Goal: Navigation & Orientation: Find specific page/section

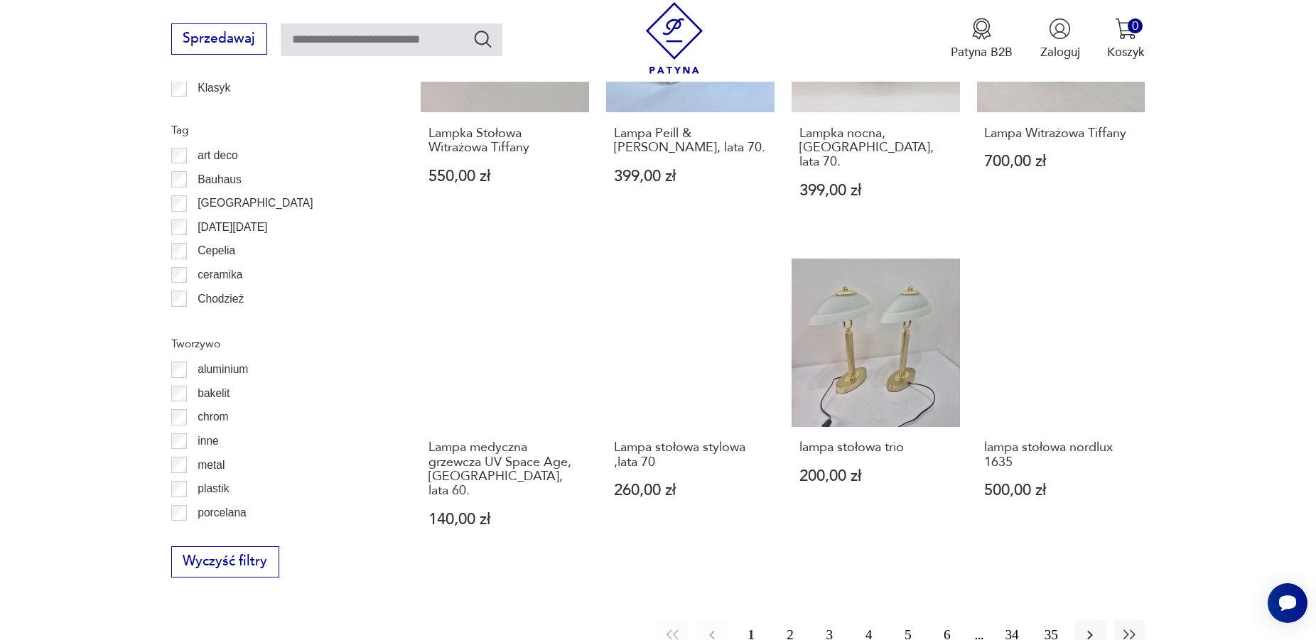
scroll to position [1417, 0]
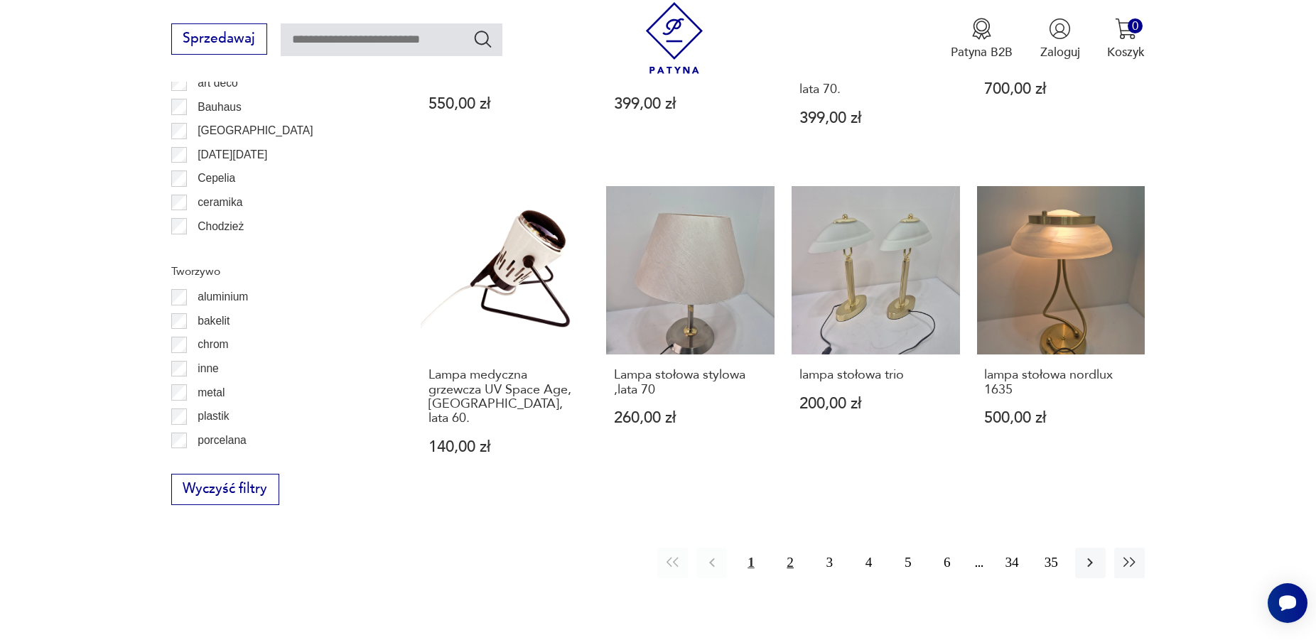
click at [794, 548] on button "2" at bounding box center [791, 563] width 31 height 31
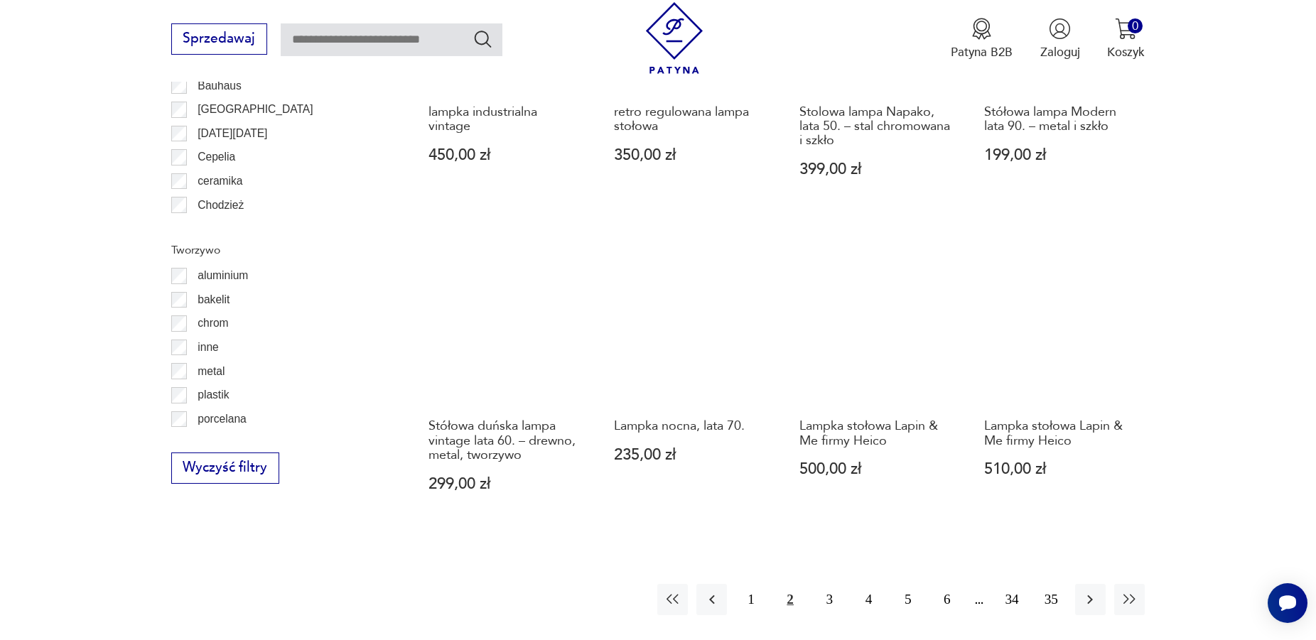
scroll to position [1511, 0]
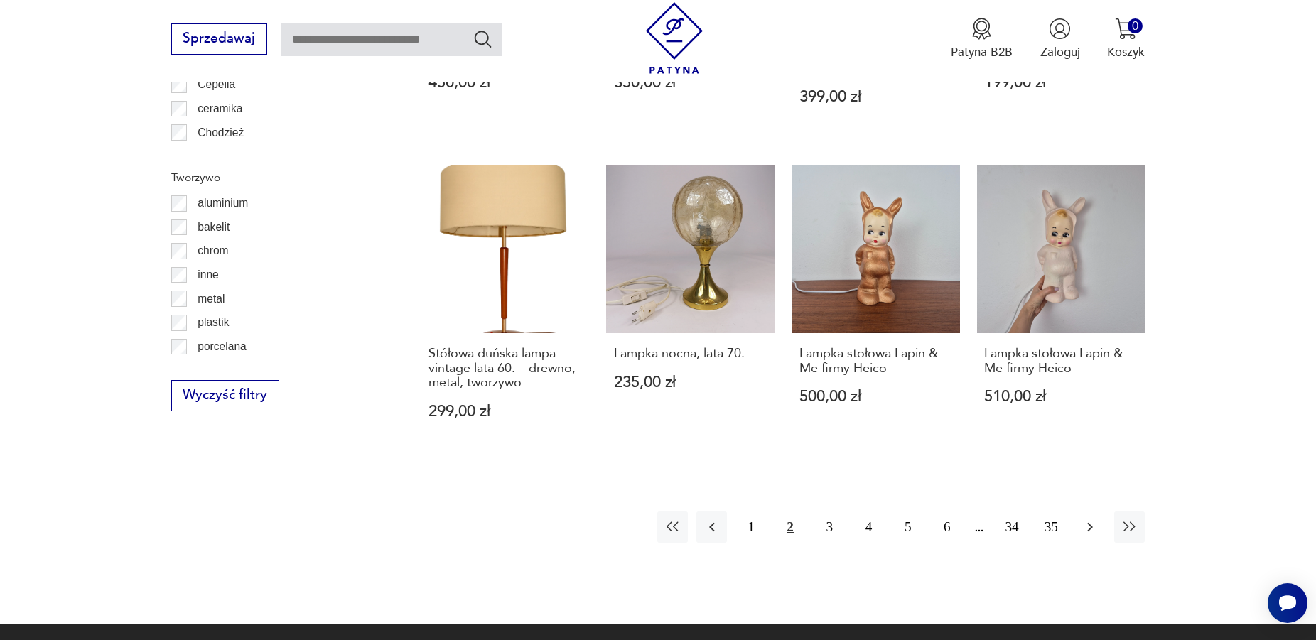
click at [1090, 525] on icon "button" at bounding box center [1091, 527] width 6 height 9
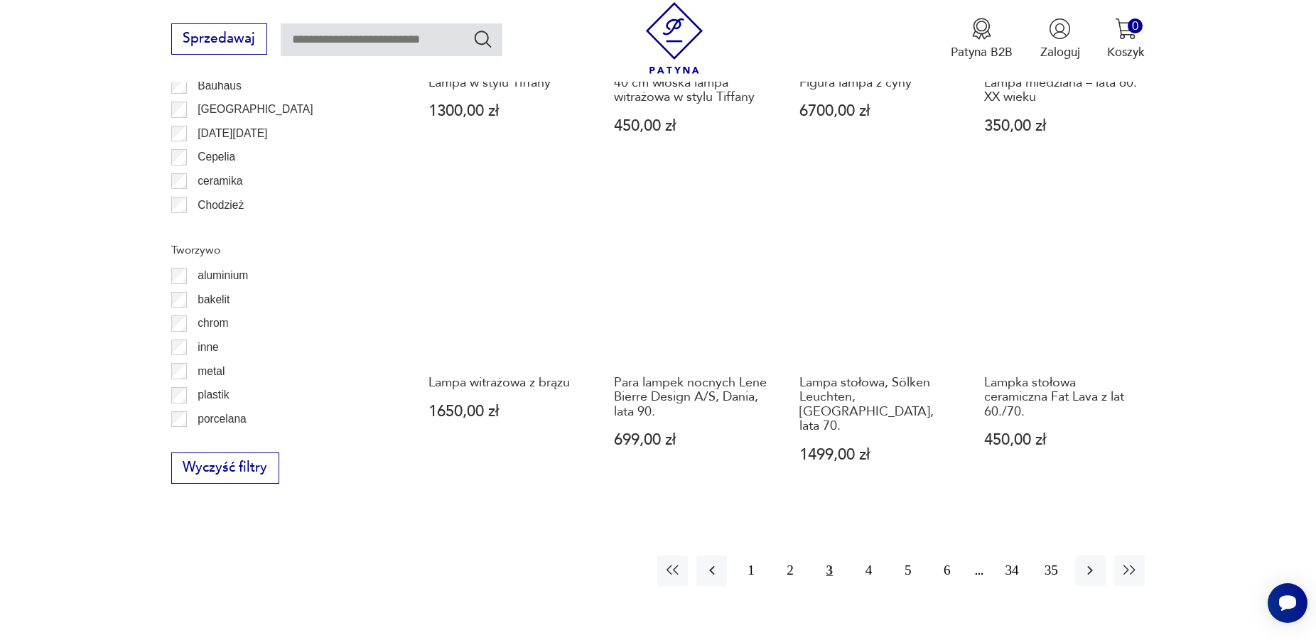
scroll to position [1511, 0]
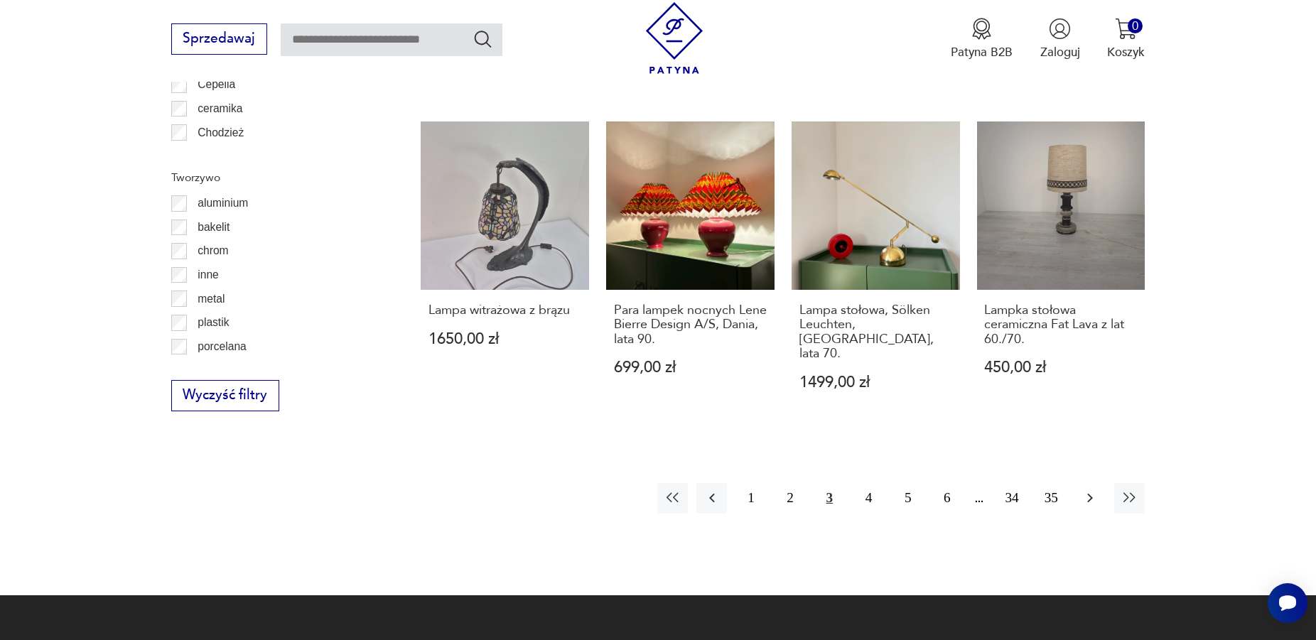
click at [1088, 490] on icon "button" at bounding box center [1090, 498] width 17 height 17
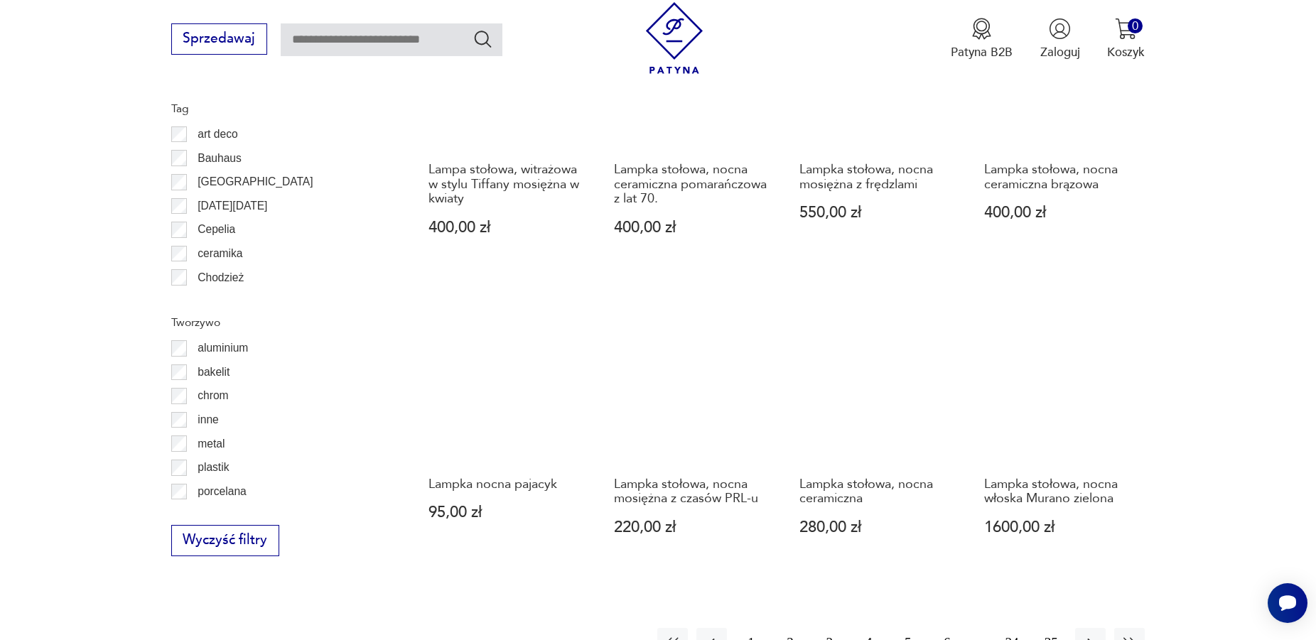
scroll to position [1511, 0]
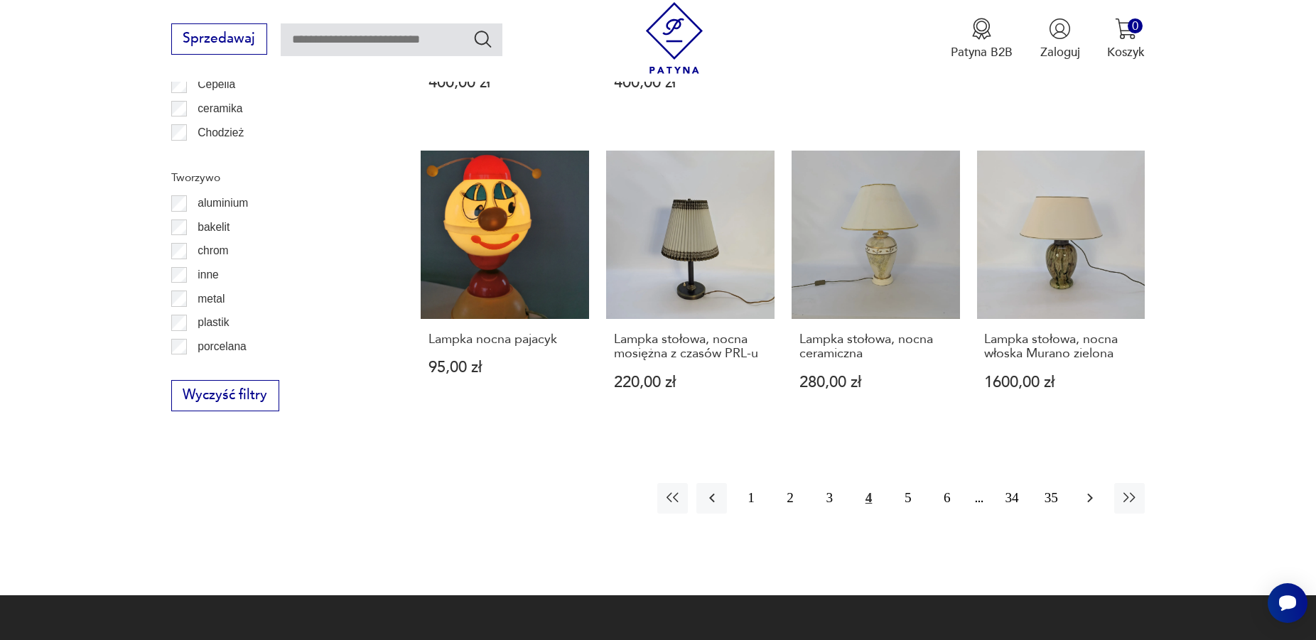
click at [1089, 490] on icon "button" at bounding box center [1090, 498] width 17 height 17
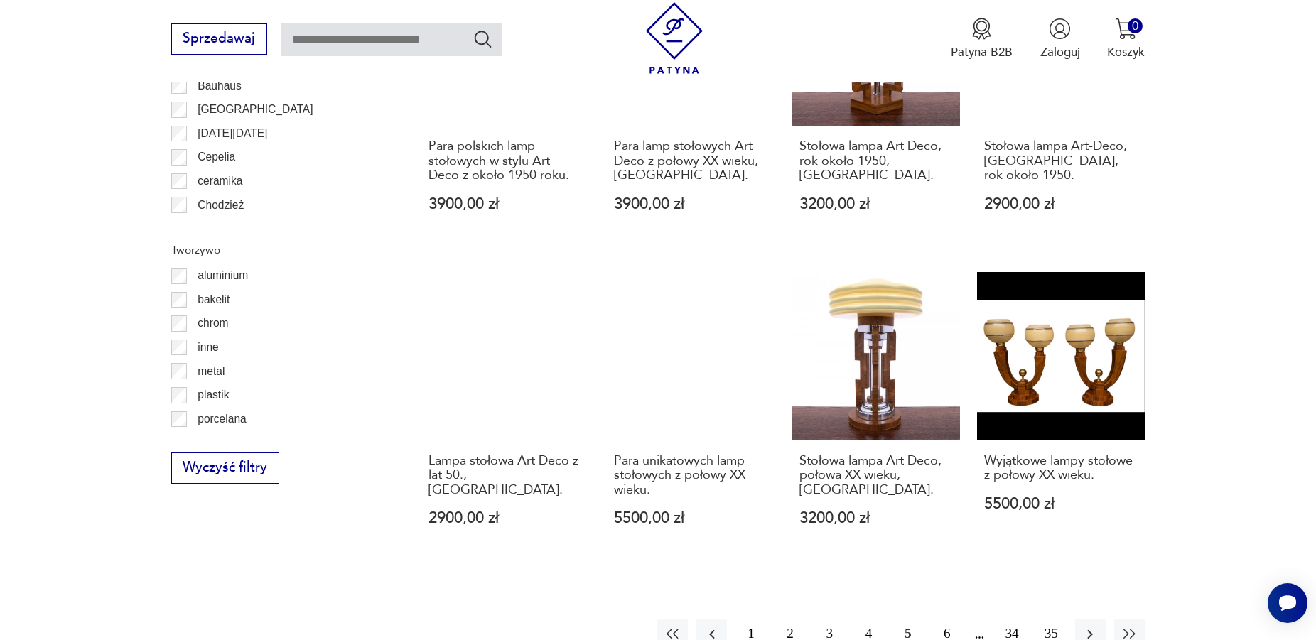
scroll to position [1511, 0]
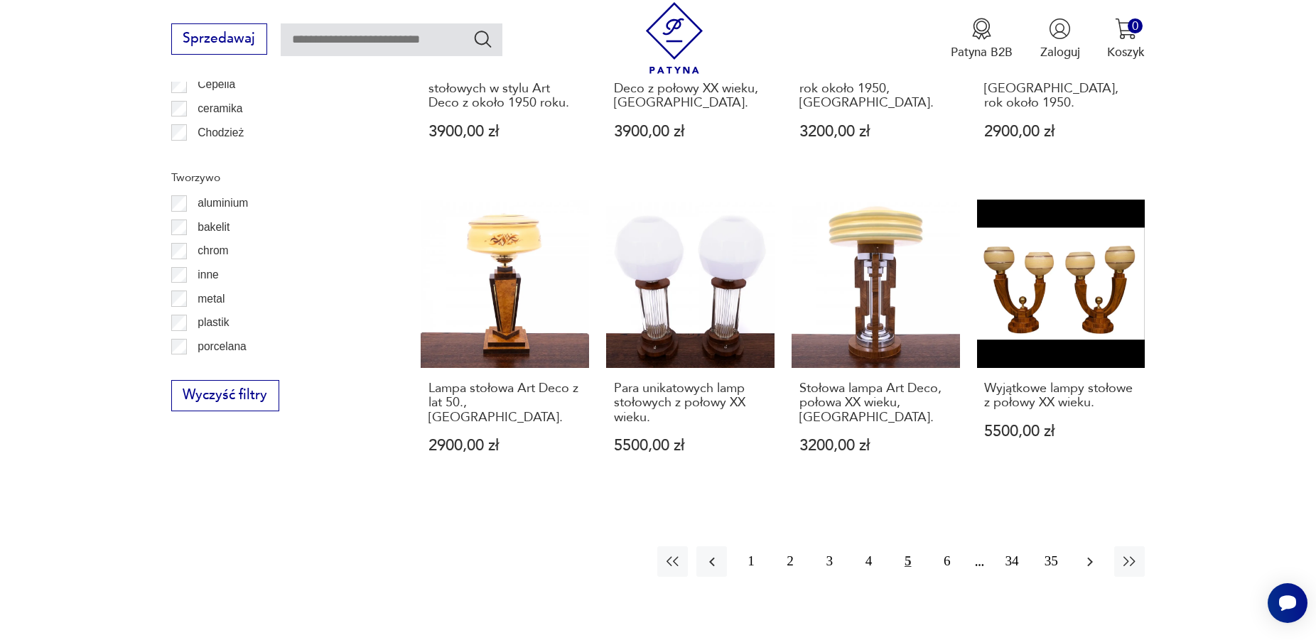
click at [1091, 557] on icon "button" at bounding box center [1091, 561] width 6 height 9
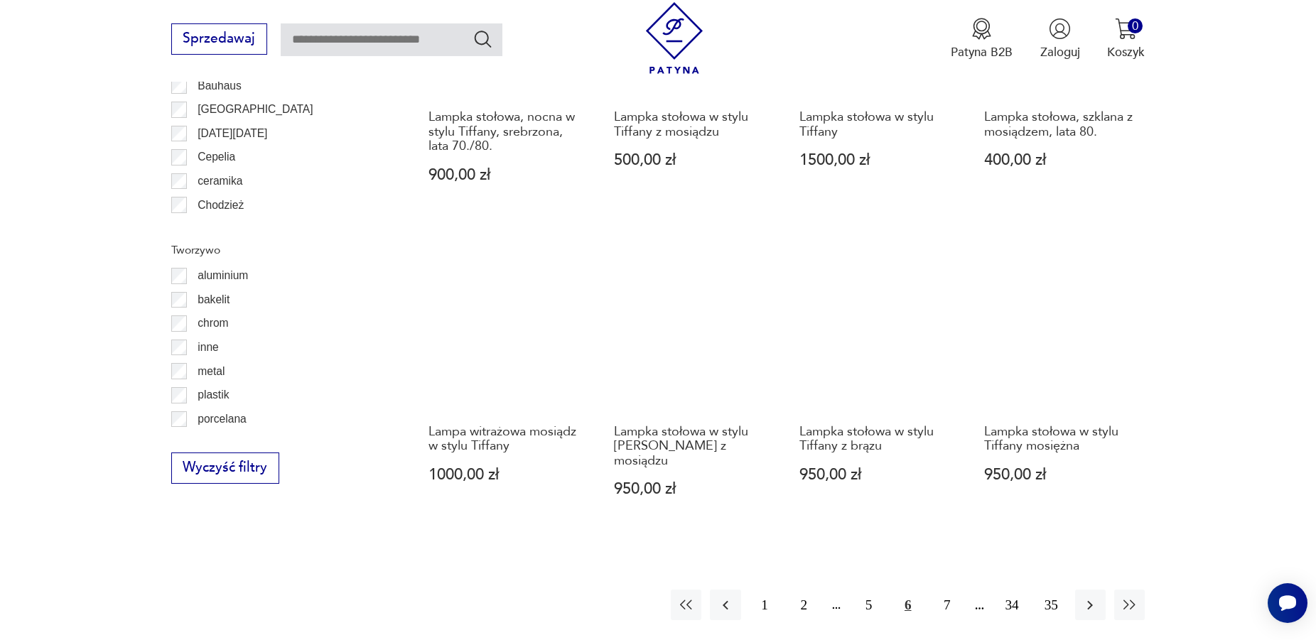
scroll to position [1511, 0]
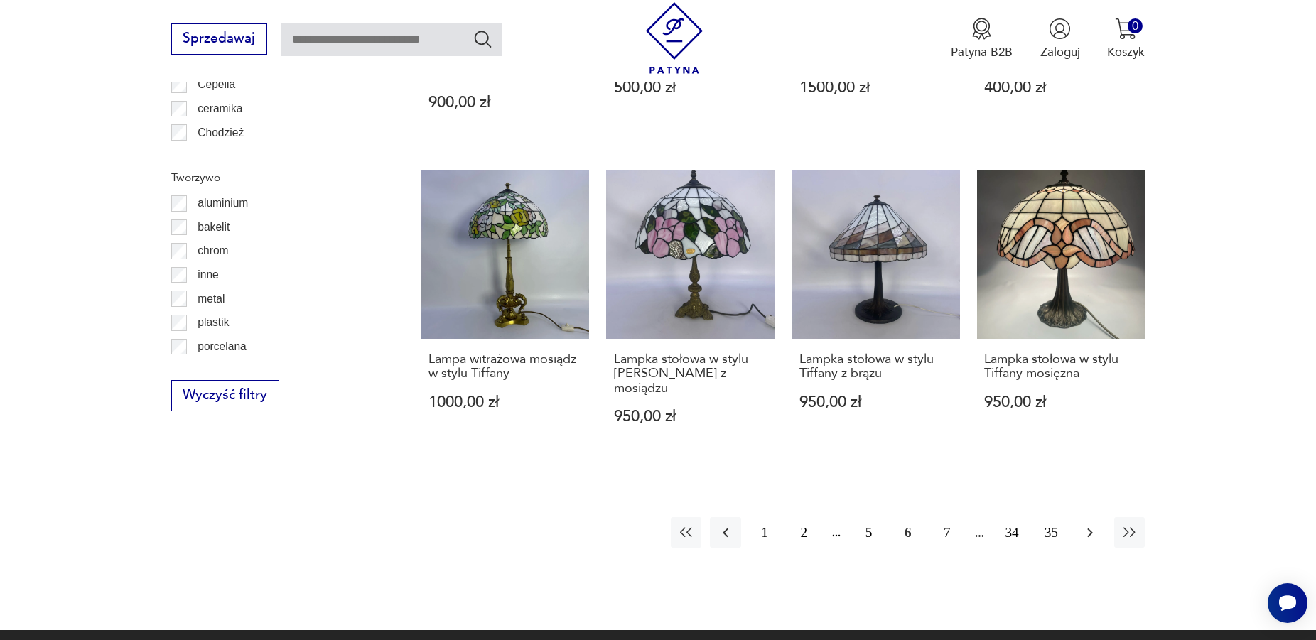
click at [1091, 525] on icon "button" at bounding box center [1090, 533] width 17 height 17
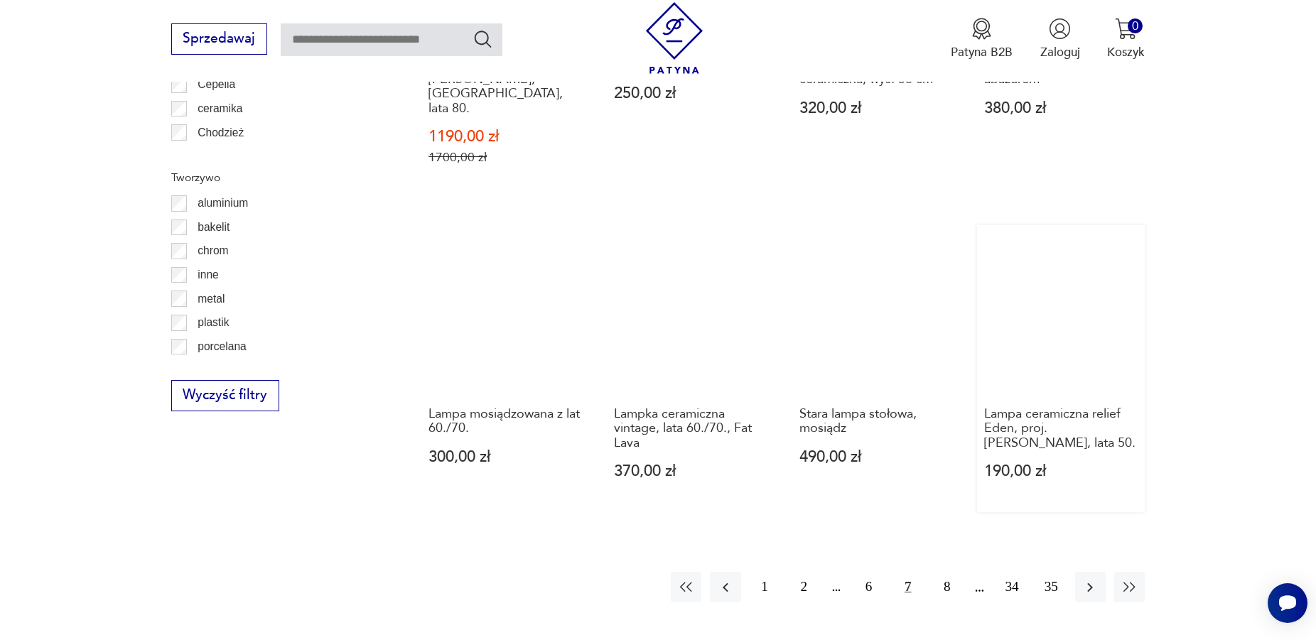
scroll to position [1583, 0]
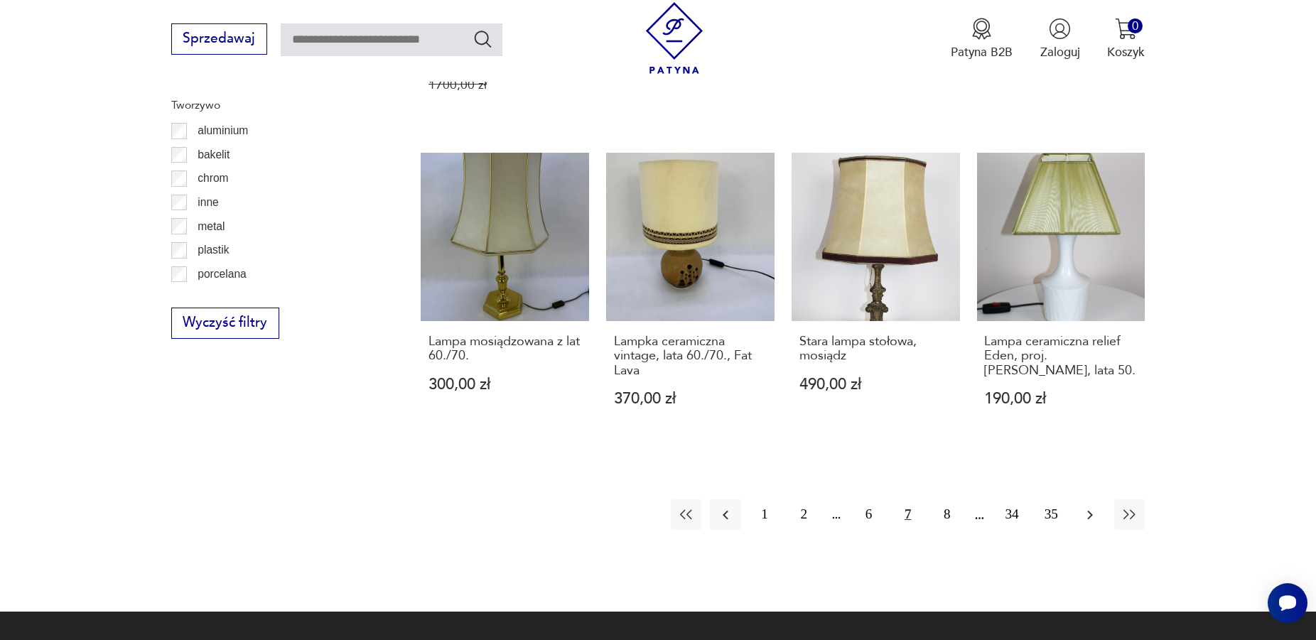
click at [1090, 507] on icon "button" at bounding box center [1090, 515] width 17 height 17
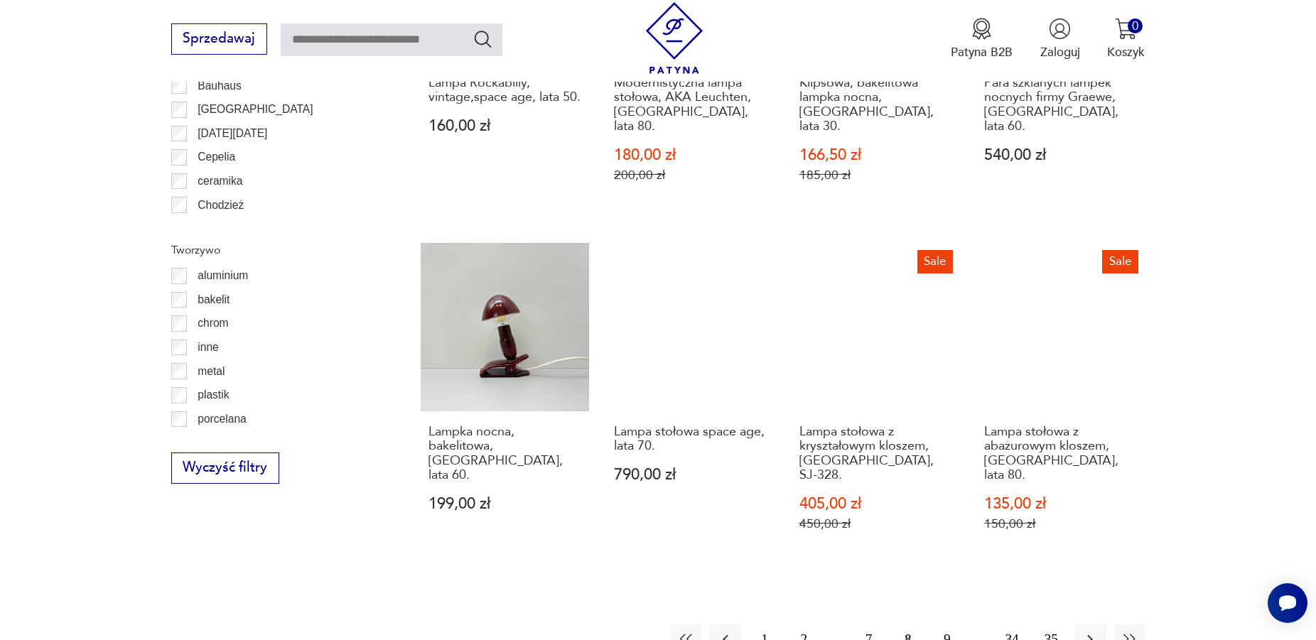
scroll to position [1583, 0]
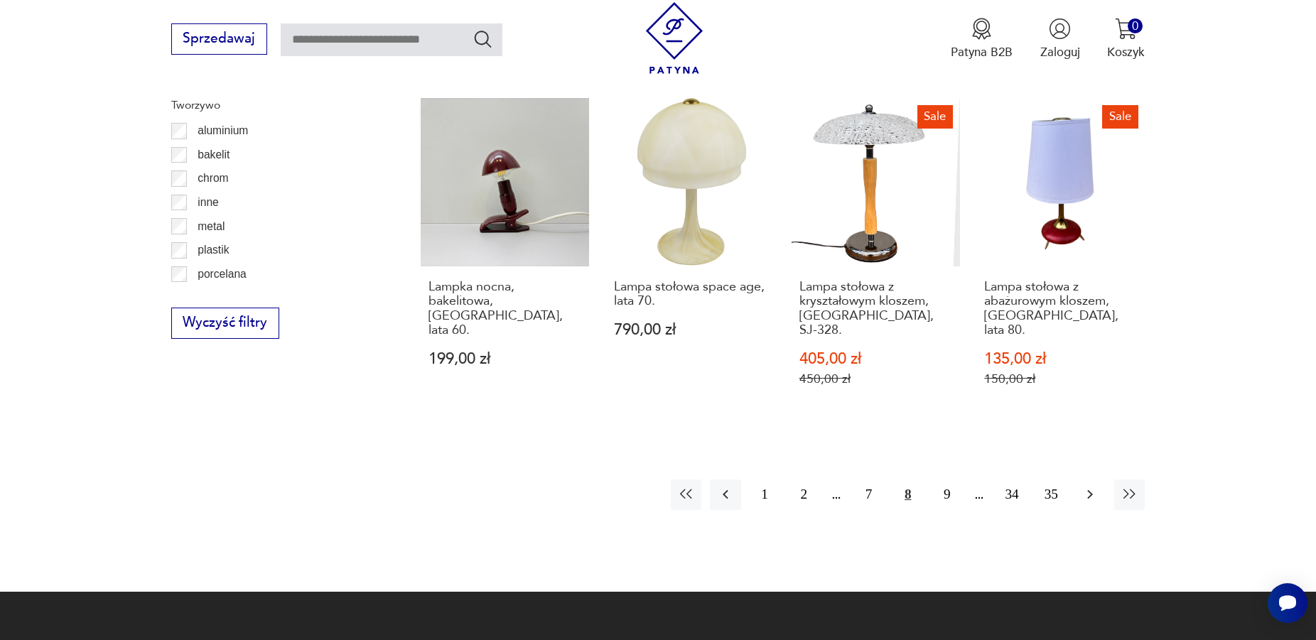
click at [1093, 490] on icon "button" at bounding box center [1091, 494] width 6 height 9
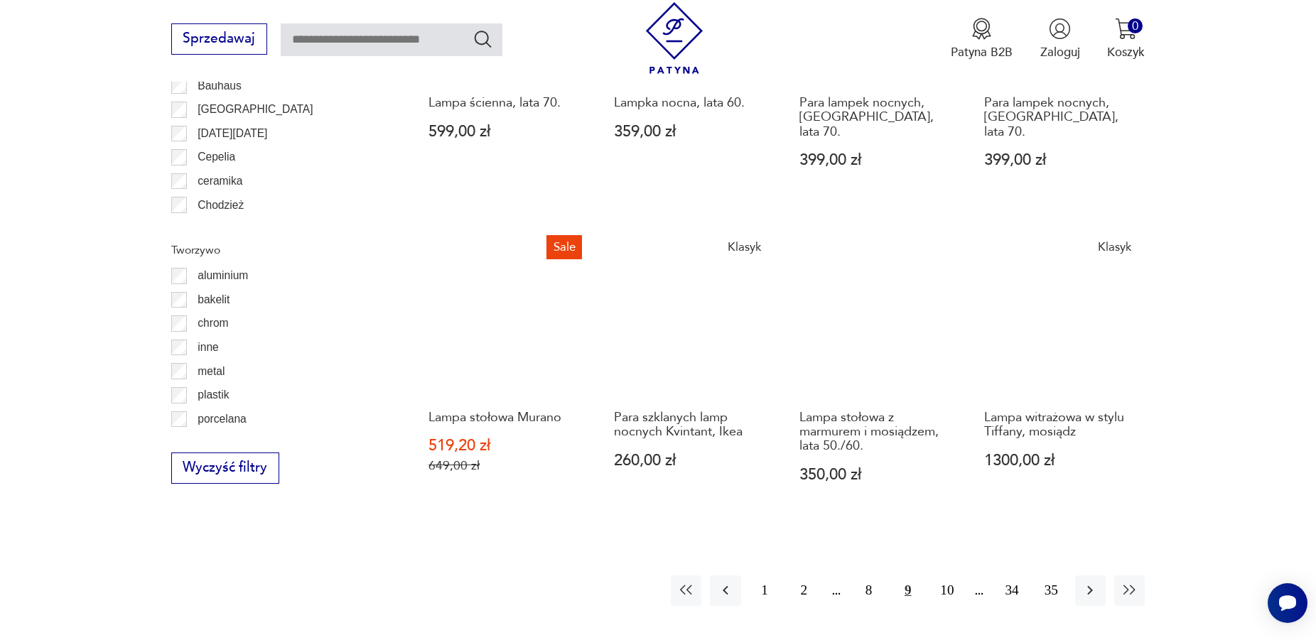
scroll to position [1511, 0]
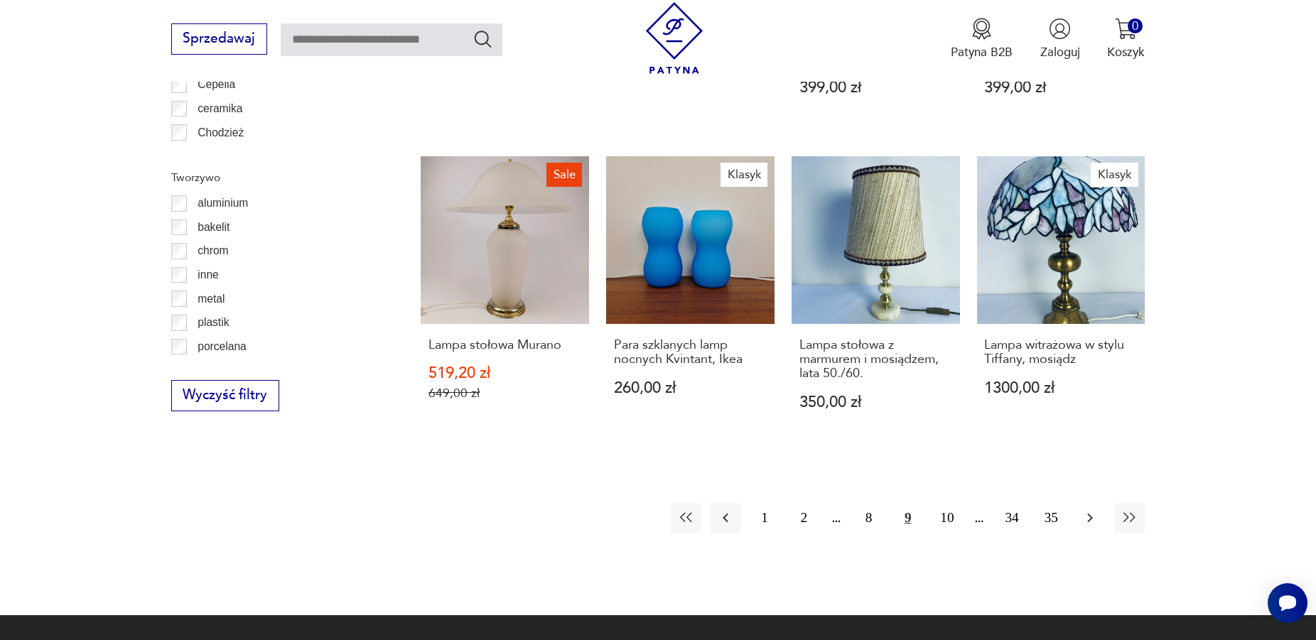
click at [1090, 510] on icon "button" at bounding box center [1090, 518] width 17 height 17
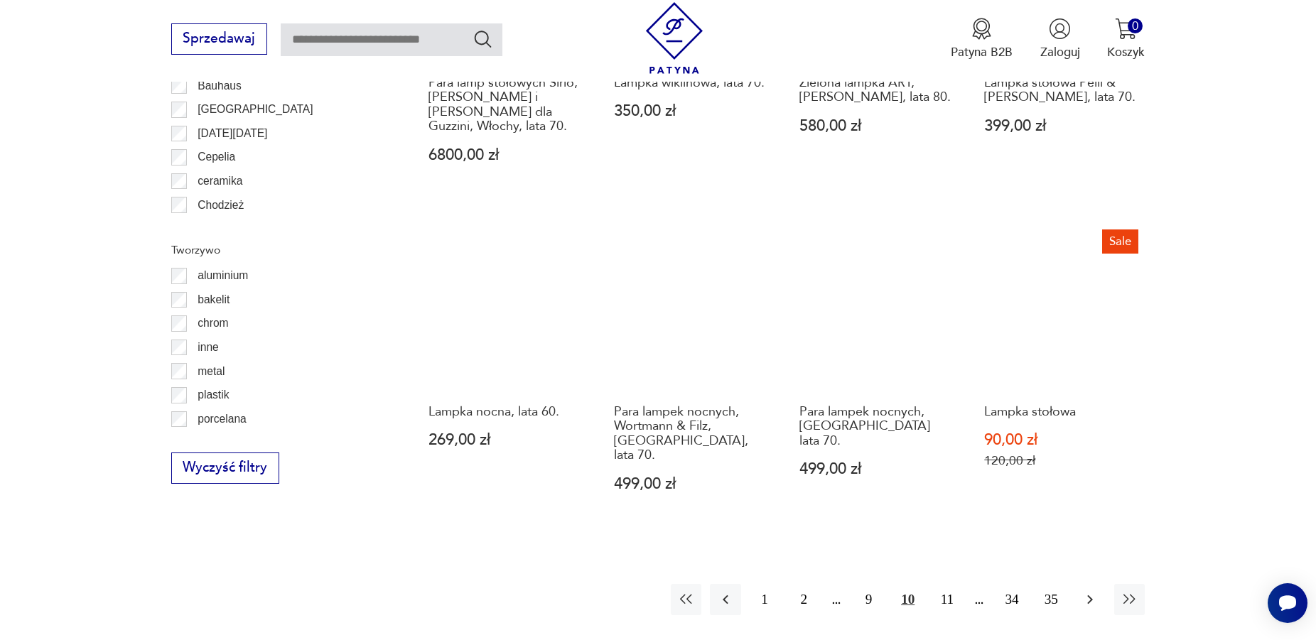
scroll to position [1583, 0]
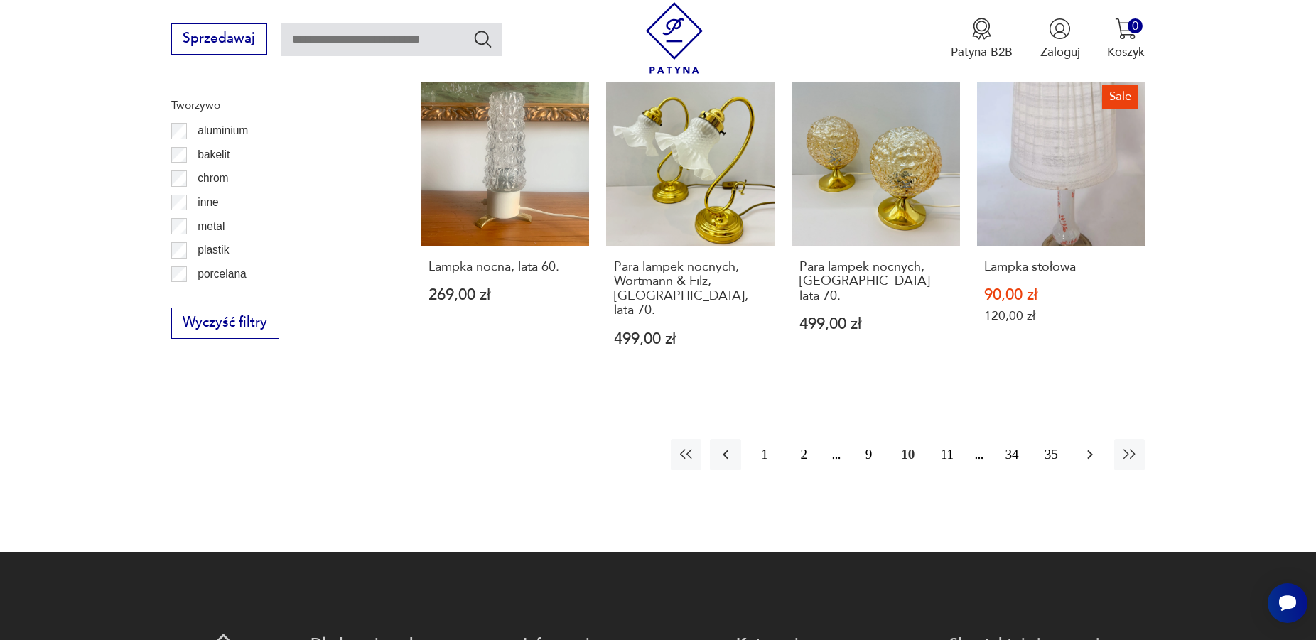
click at [1092, 446] on icon "button" at bounding box center [1090, 454] width 17 height 17
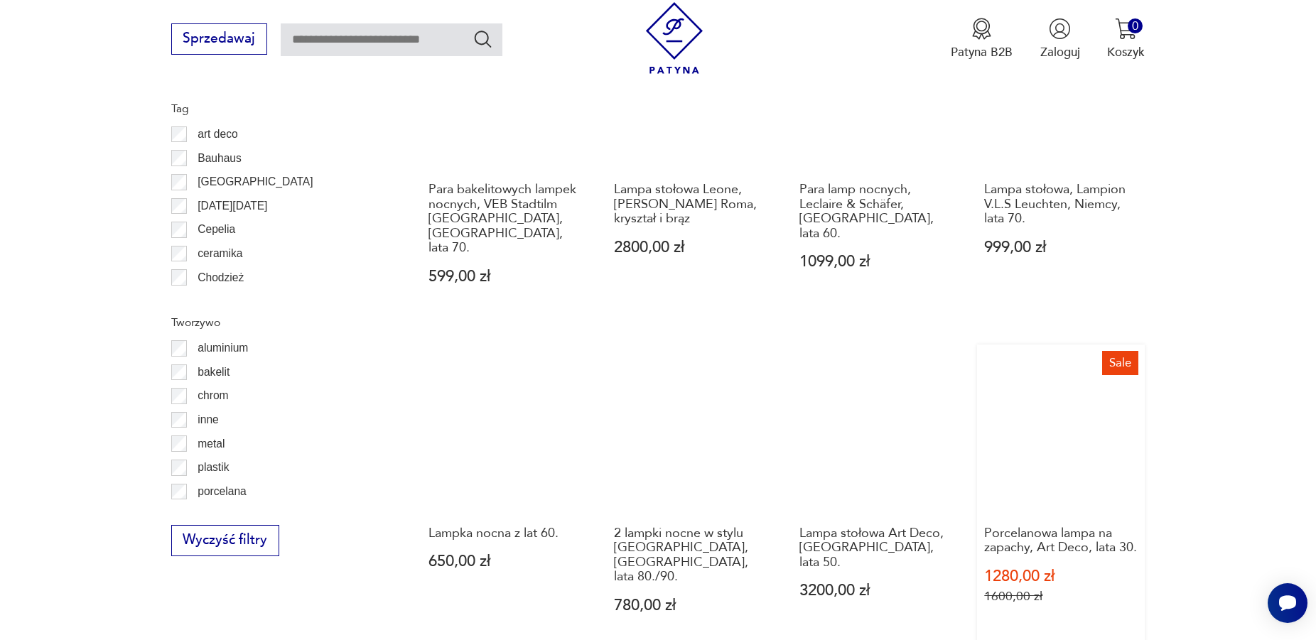
scroll to position [1511, 0]
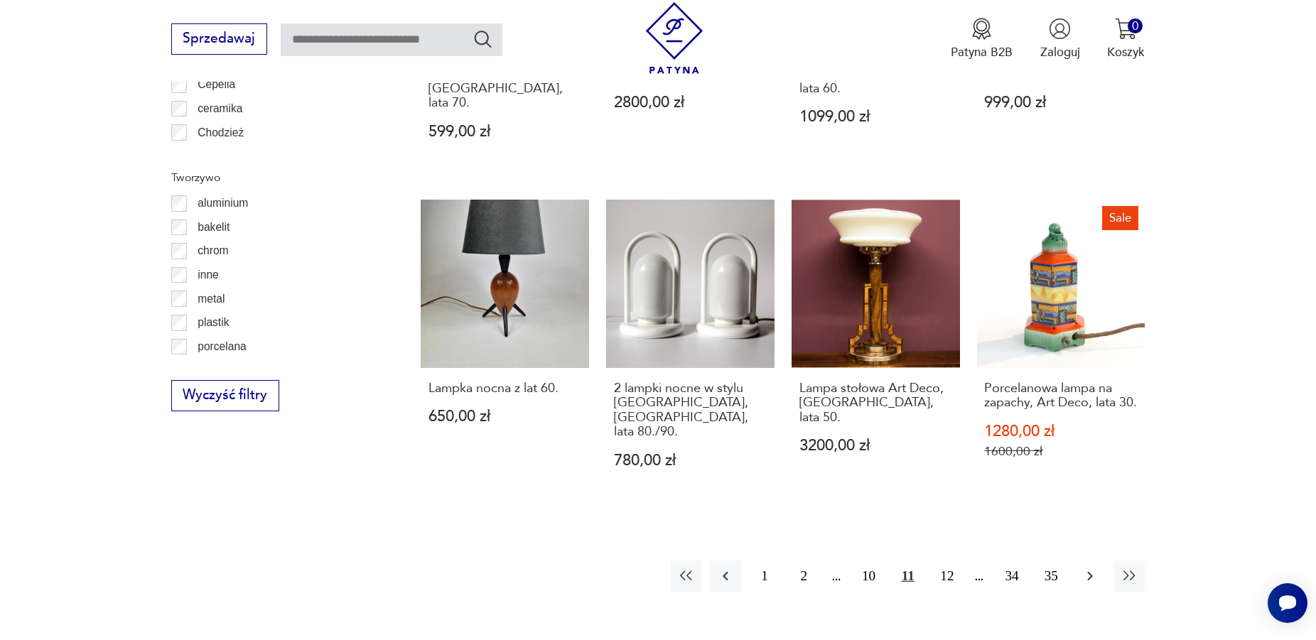
click at [1090, 568] on icon "button" at bounding box center [1090, 576] width 17 height 17
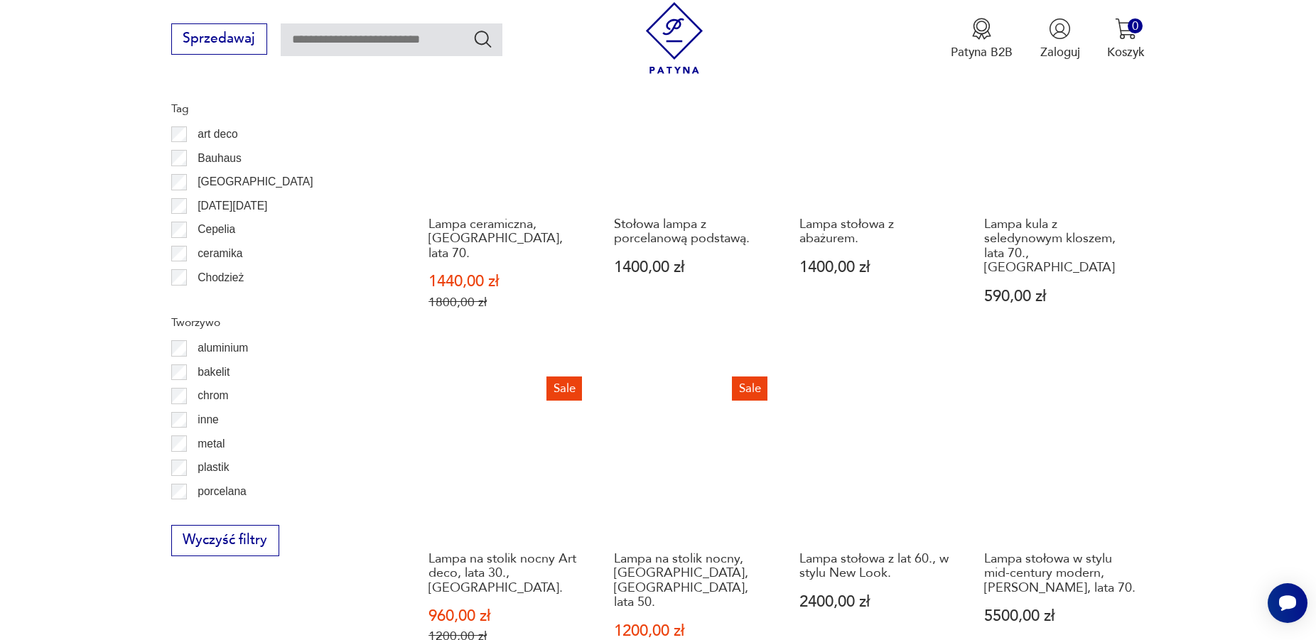
scroll to position [1438, 0]
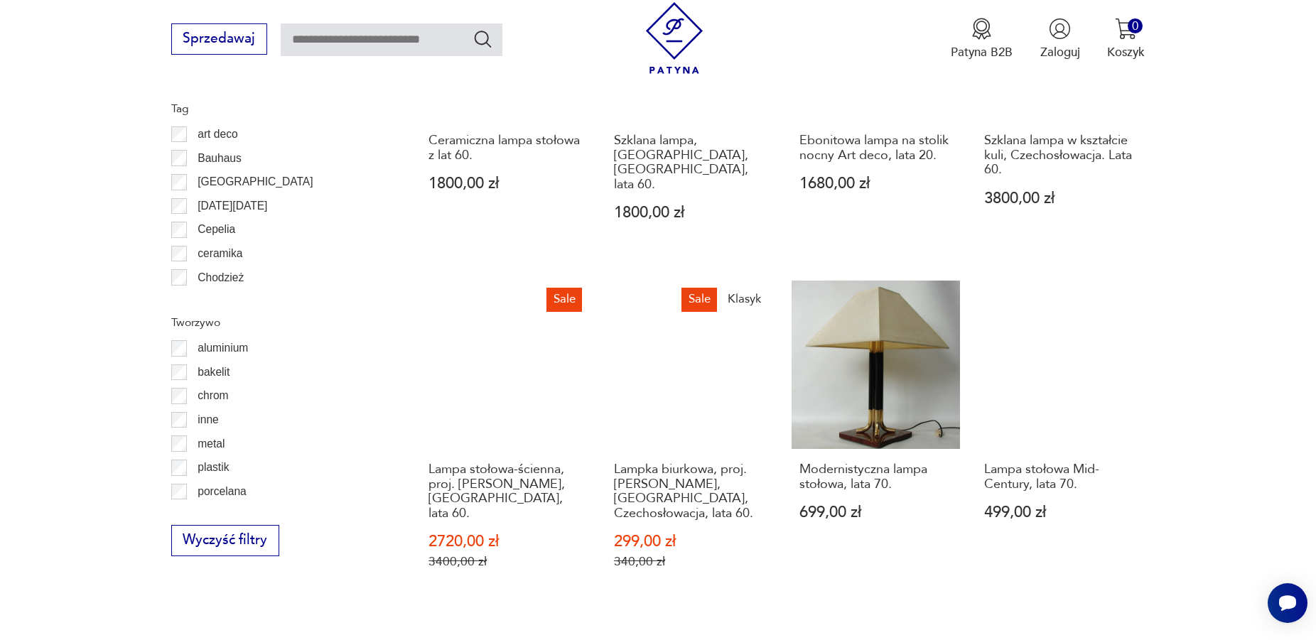
scroll to position [1438, 0]
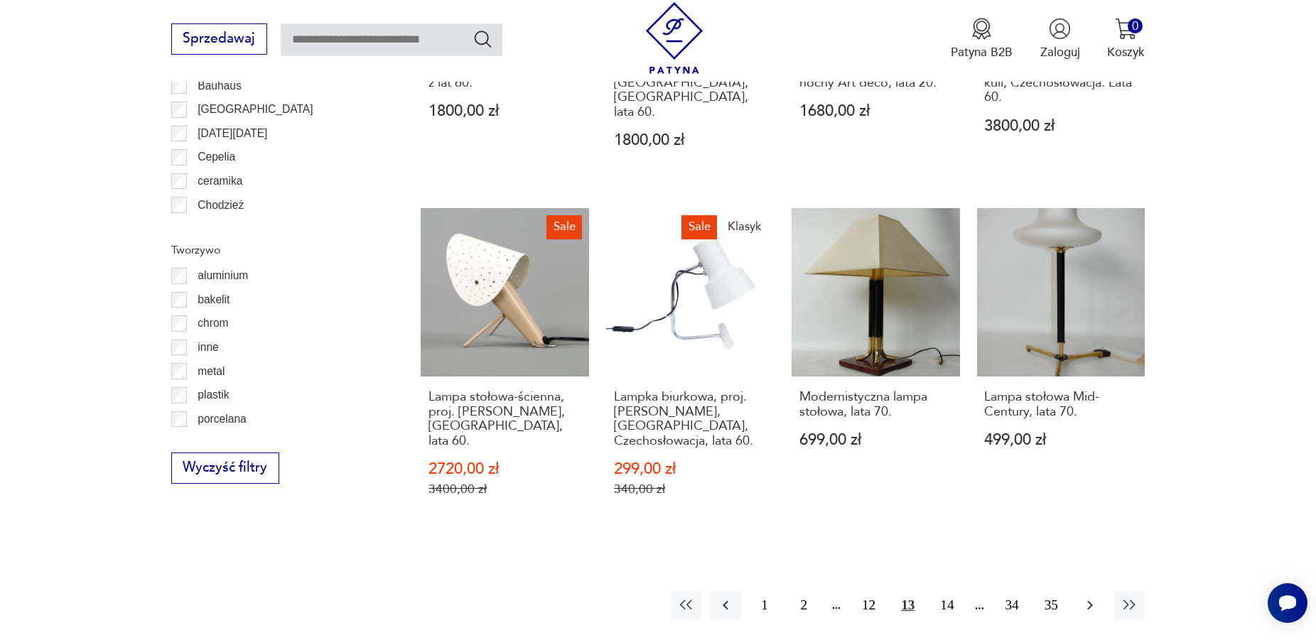
click at [1093, 597] on icon "button" at bounding box center [1090, 605] width 17 height 17
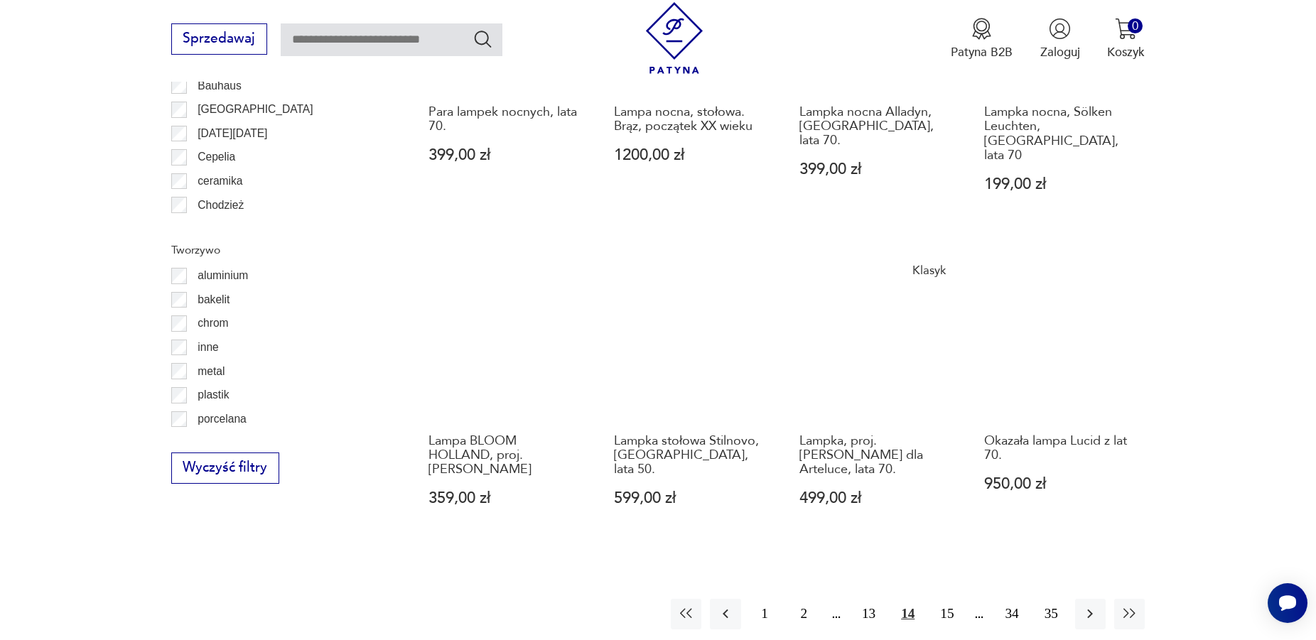
scroll to position [1511, 0]
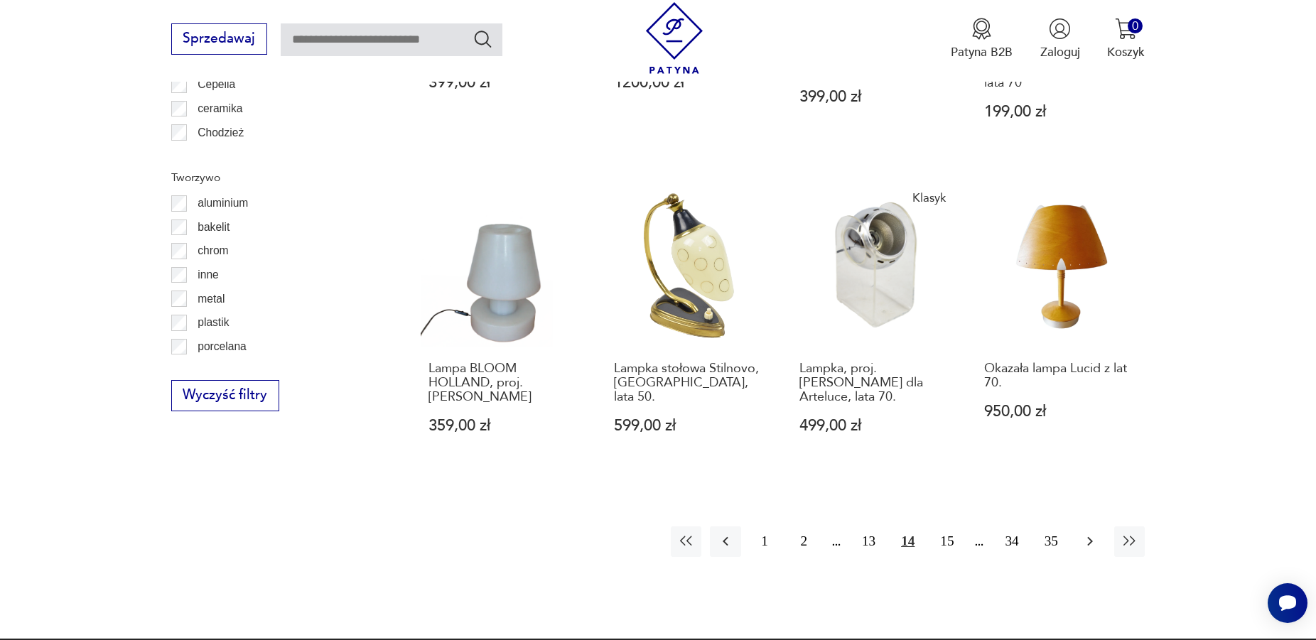
click at [1089, 533] on icon "button" at bounding box center [1090, 541] width 17 height 17
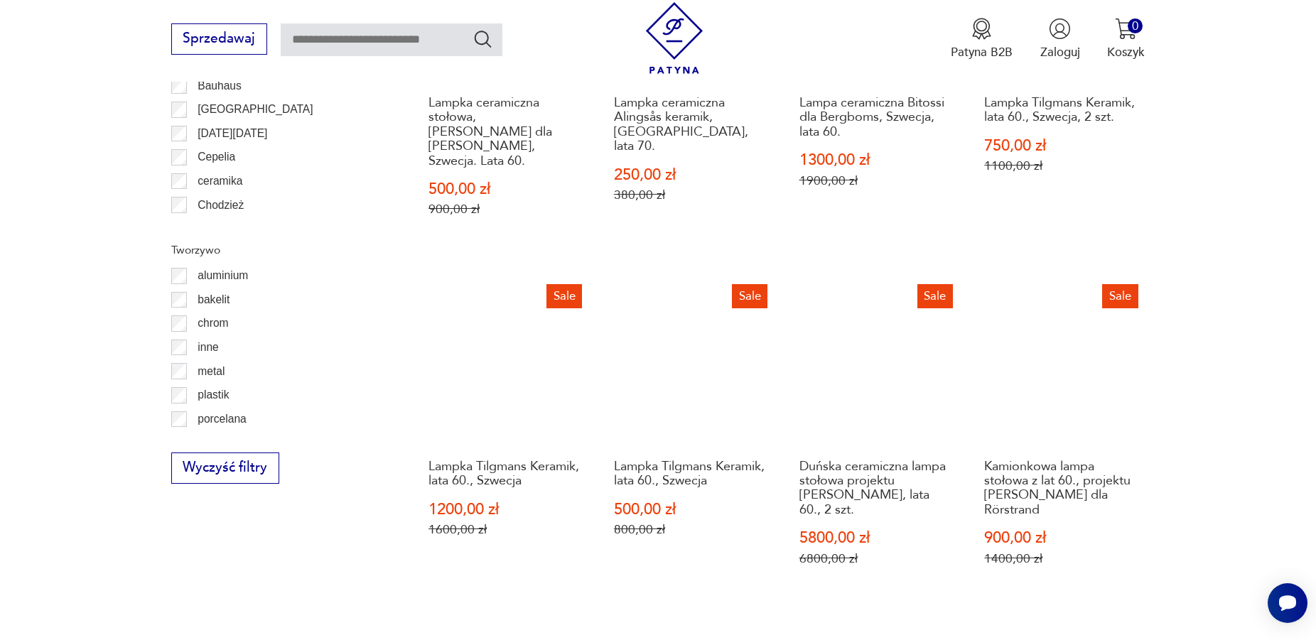
scroll to position [1583, 0]
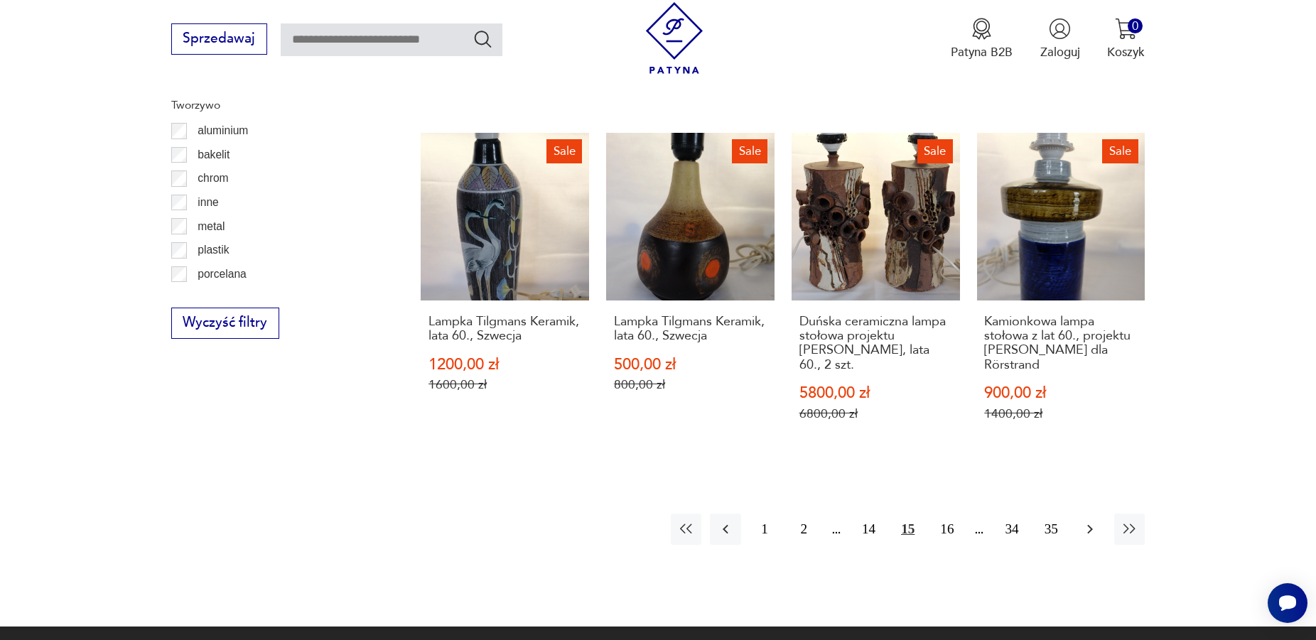
click at [1092, 525] on icon "button" at bounding box center [1091, 529] width 6 height 9
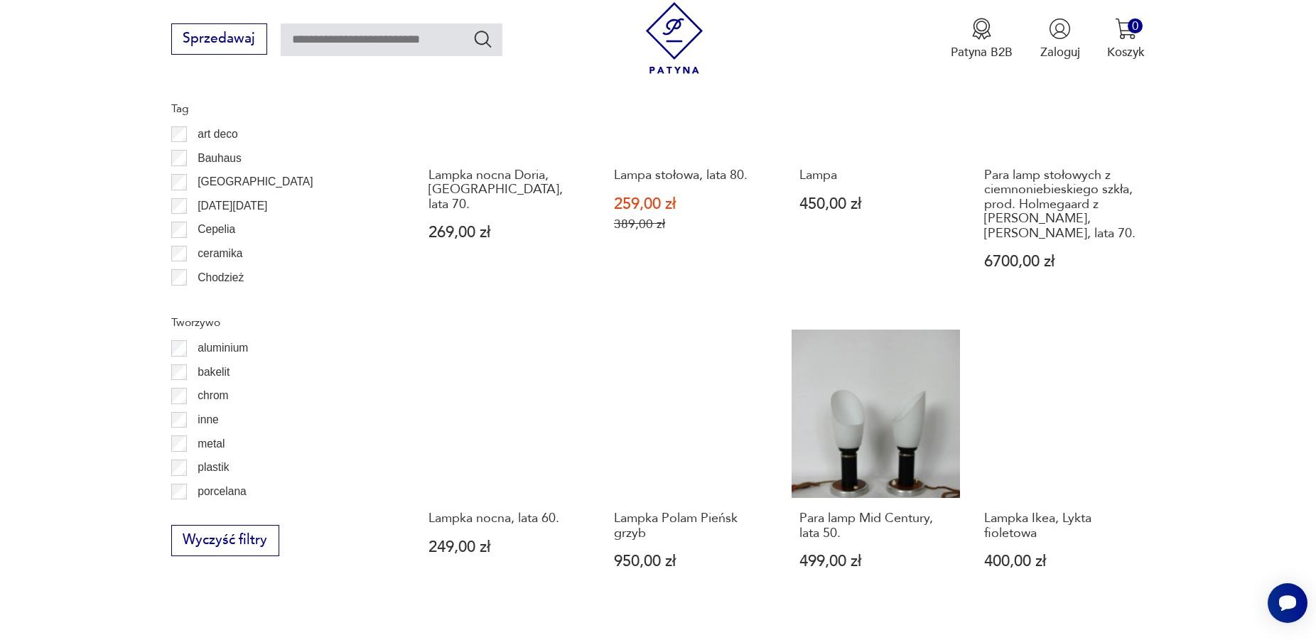
scroll to position [1511, 0]
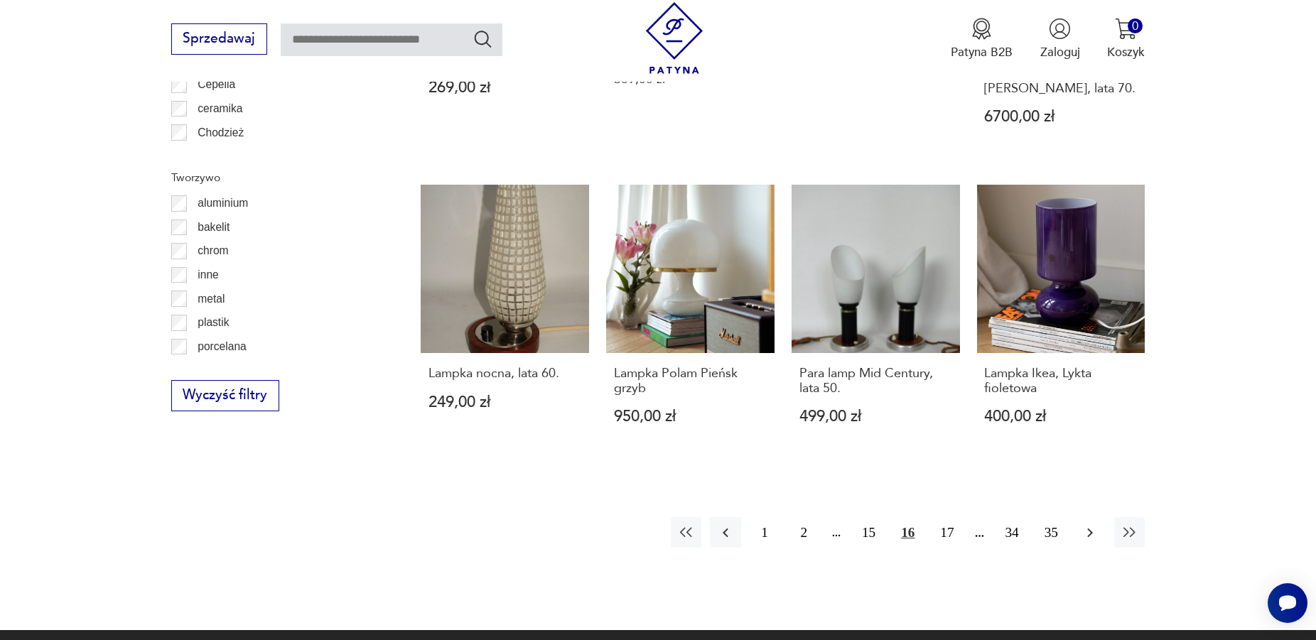
click at [1090, 525] on icon "button" at bounding box center [1090, 533] width 17 height 17
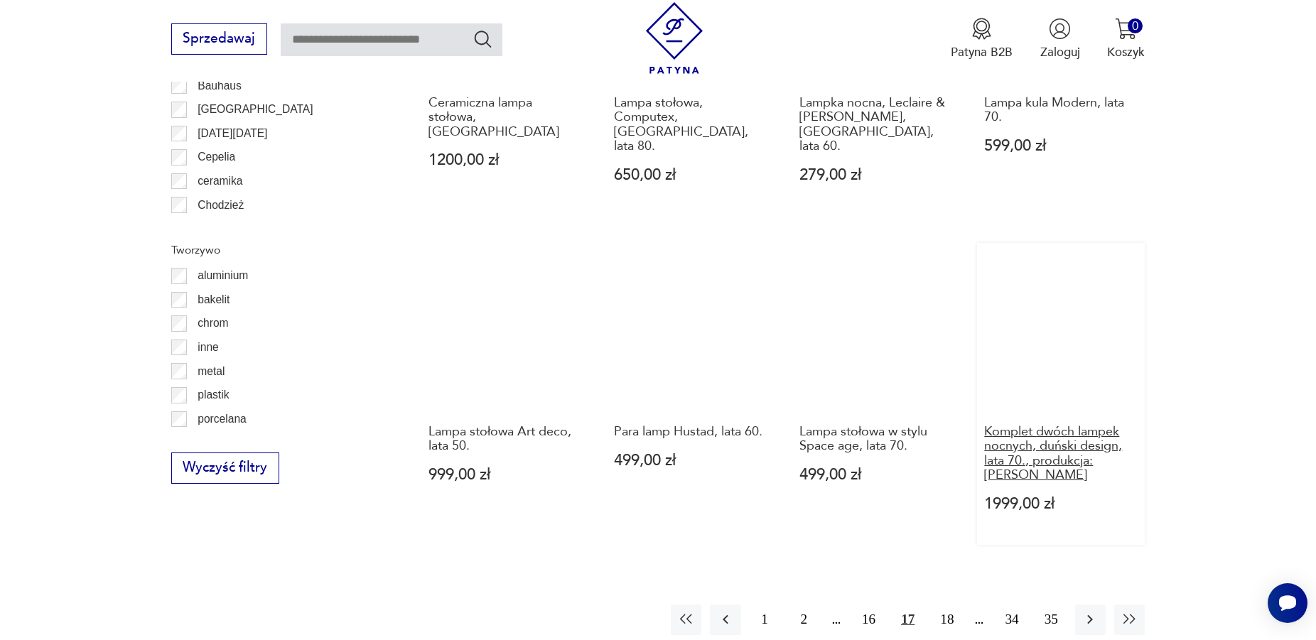
scroll to position [1511, 0]
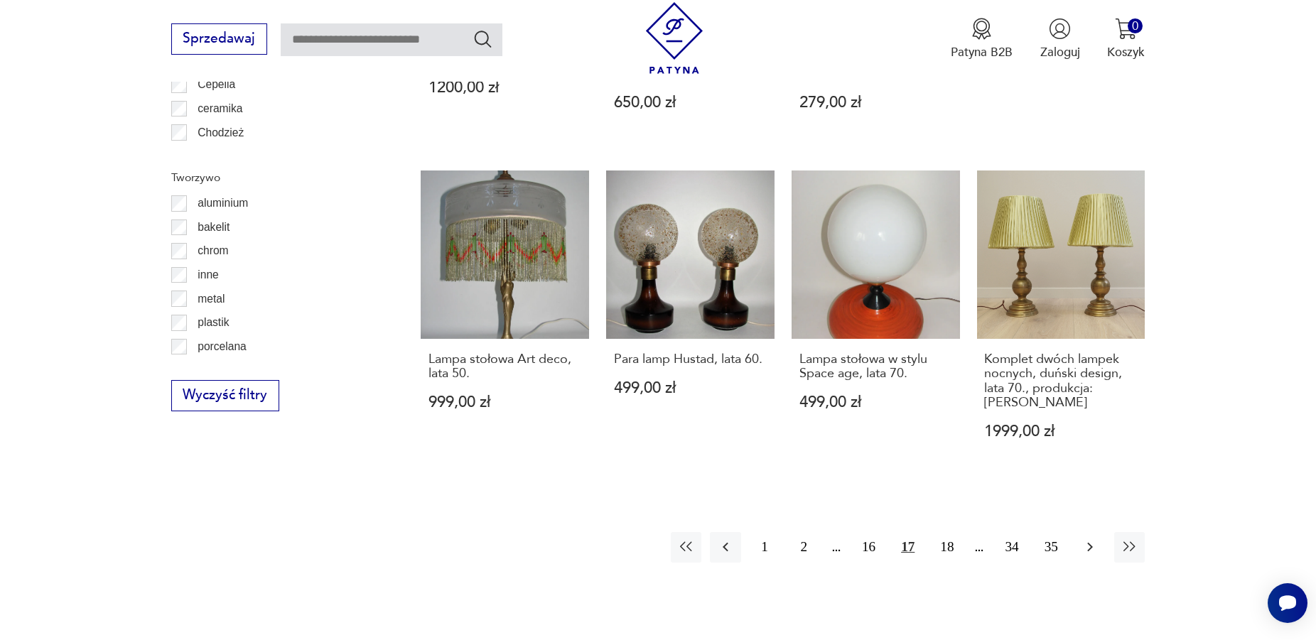
click at [1091, 543] on icon "button" at bounding box center [1091, 547] width 6 height 9
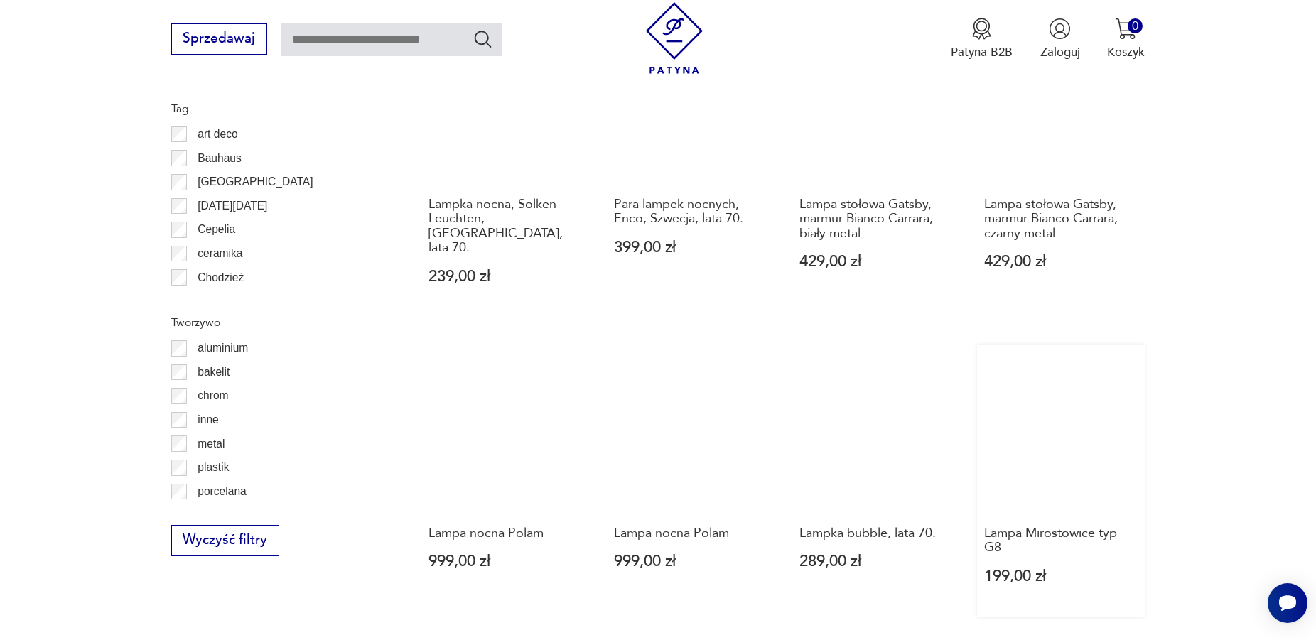
scroll to position [1511, 0]
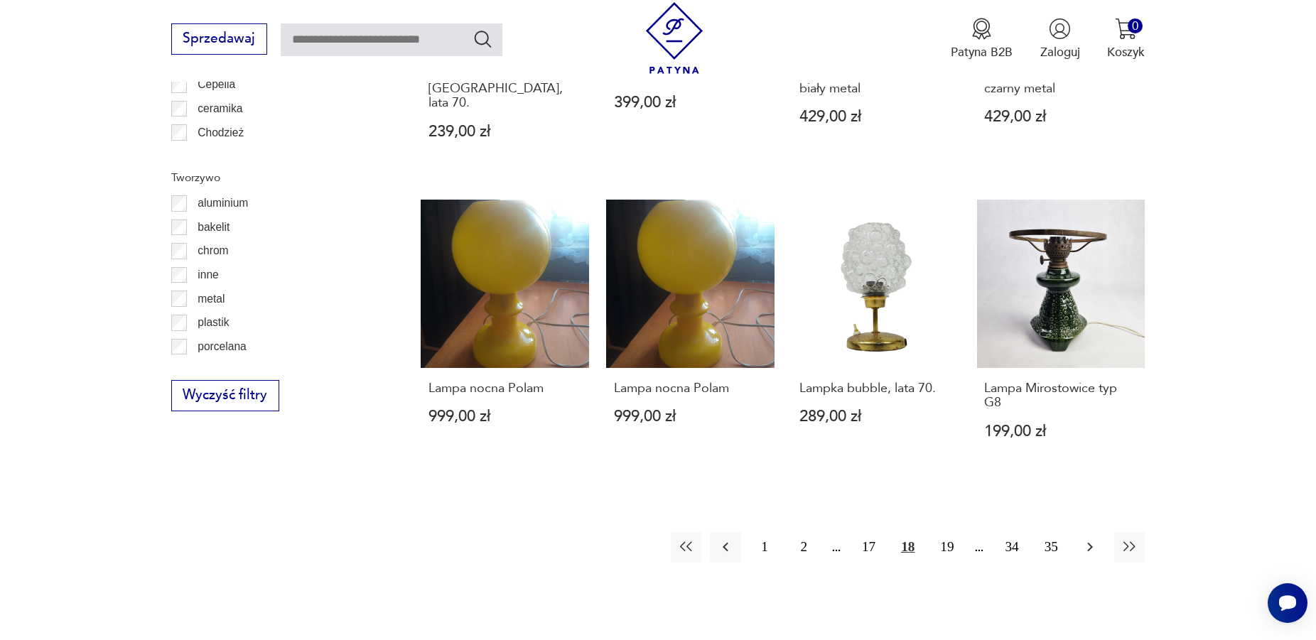
click at [1090, 539] on icon "button" at bounding box center [1090, 547] width 17 height 17
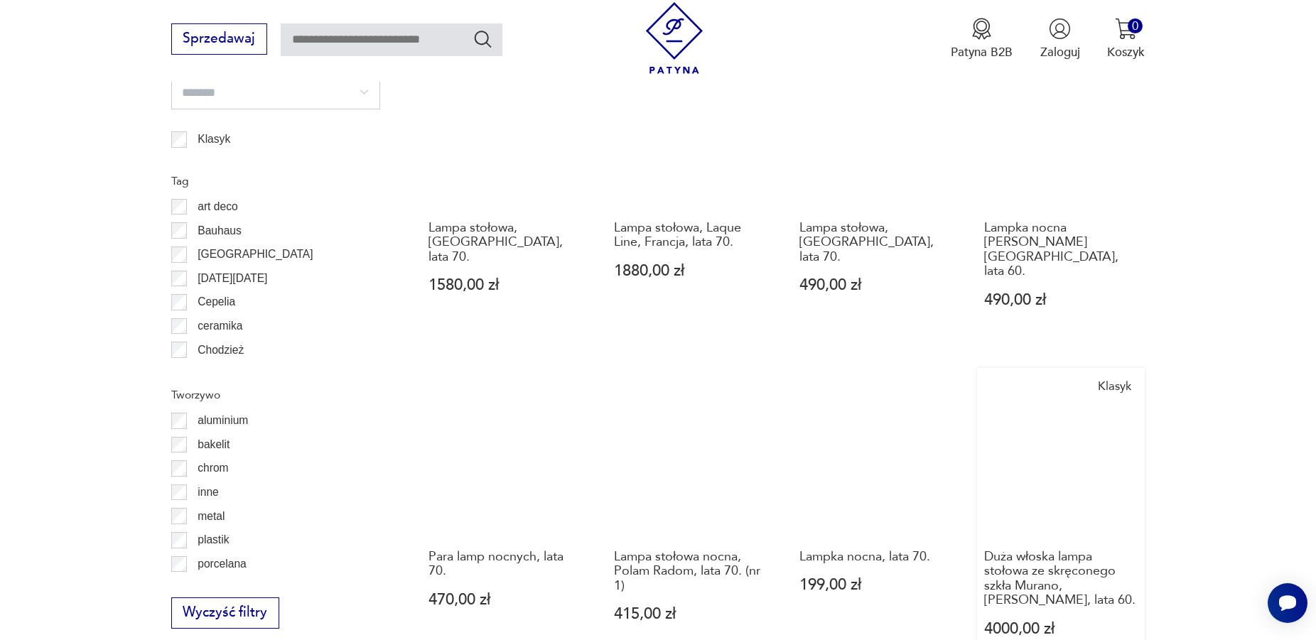
scroll to position [1366, 0]
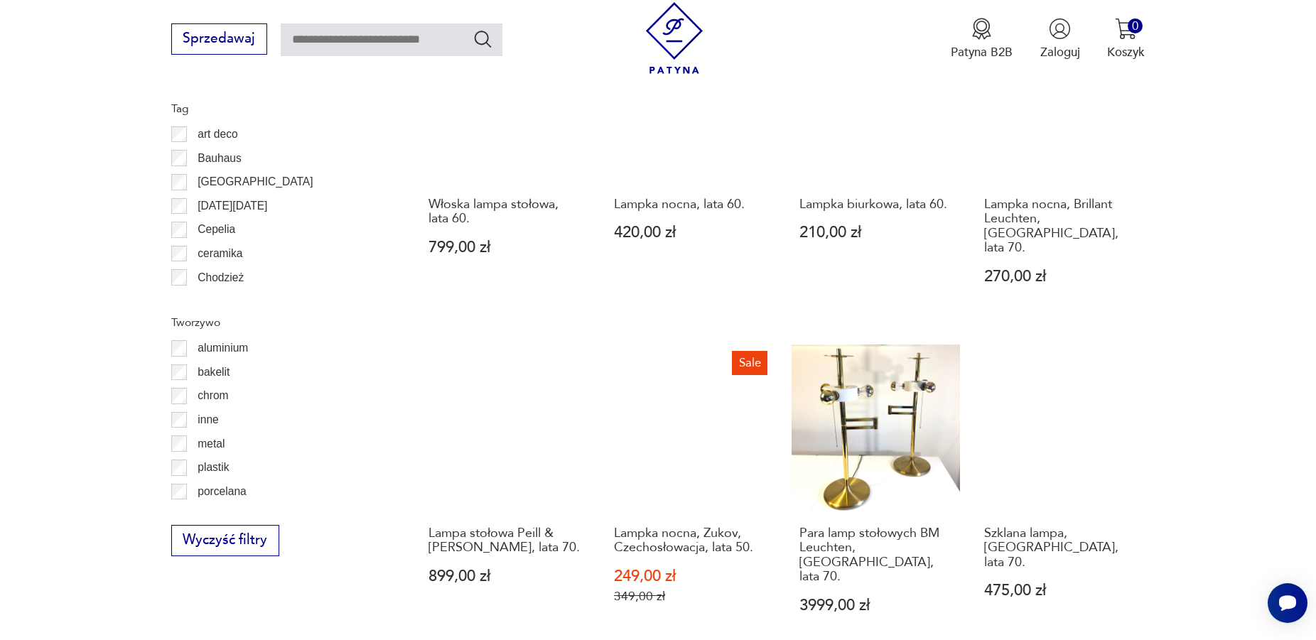
scroll to position [1511, 0]
